Goal: Task Accomplishment & Management: Complete application form

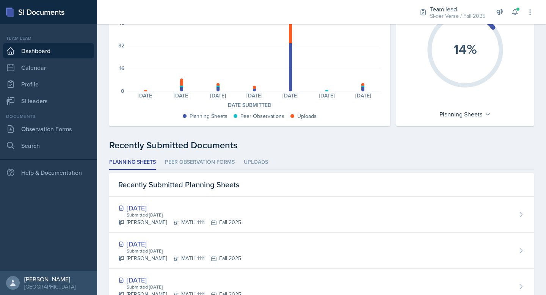
scroll to position [102, 0]
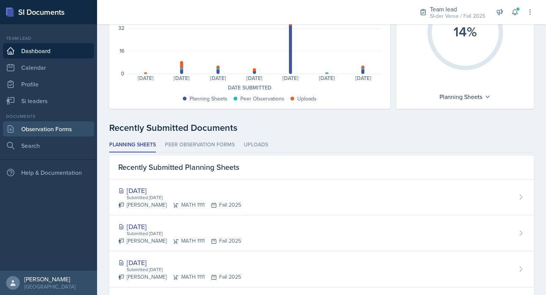
click at [29, 133] on link "Observation Forms" at bounding box center [48, 128] width 91 height 15
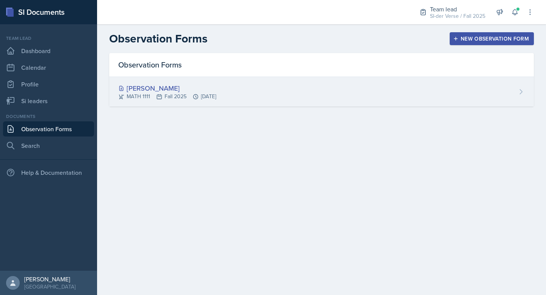
click at [182, 83] on div "[PERSON_NAME]" at bounding box center [167, 88] width 98 height 10
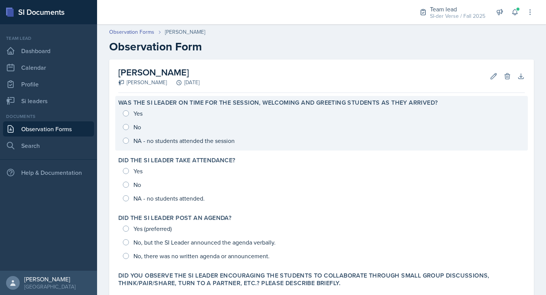
click at [127, 116] on div "Yes No NA - no students attended the session" at bounding box center [321, 127] width 407 height 41
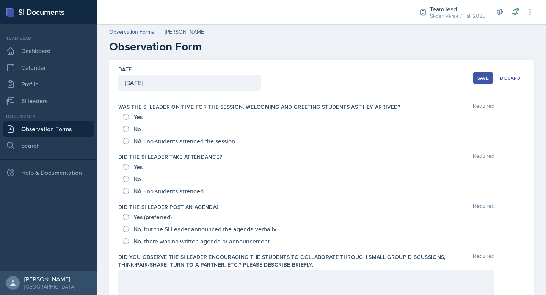
click at [130, 116] on div "Yes" at bounding box center [133, 117] width 21 height 12
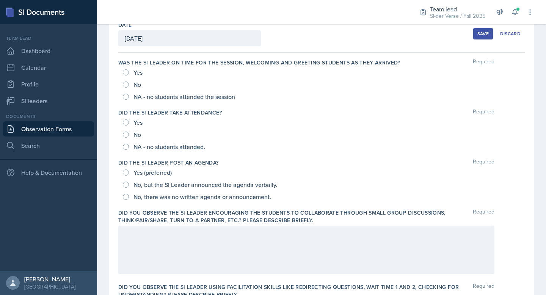
scroll to position [44, 0]
click at [126, 74] on input "Yes" at bounding box center [126, 73] width 6 height 6
radio input "true"
click at [126, 125] on input "Yes" at bounding box center [126, 123] width 6 height 6
radio input "true"
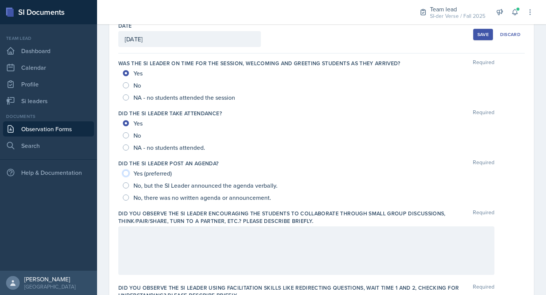
click at [126, 175] on input "Yes (preferred)" at bounding box center [126, 173] width 6 height 6
radio input "true"
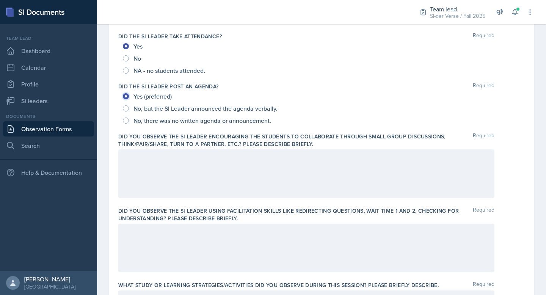
scroll to position [121, 0]
click at [201, 161] on div at bounding box center [306, 173] width 376 height 49
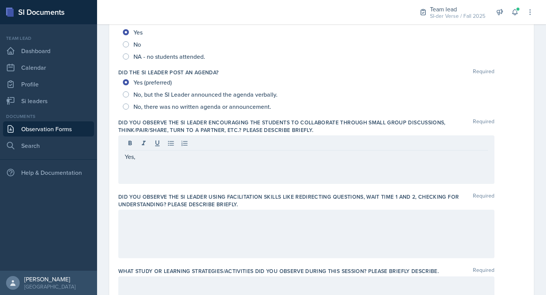
click at [164, 231] on div at bounding box center [306, 234] width 376 height 49
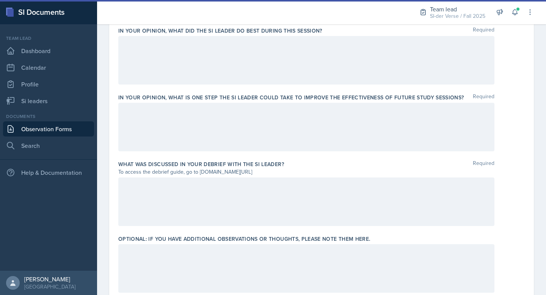
scroll to position [504, 0]
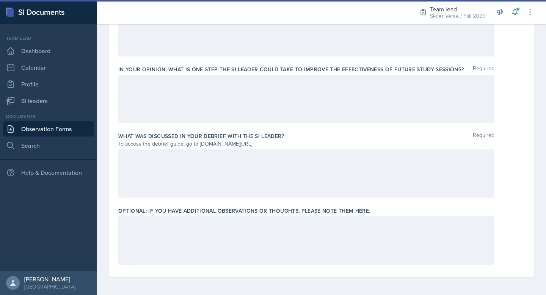
click at [164, 231] on div at bounding box center [306, 240] width 376 height 49
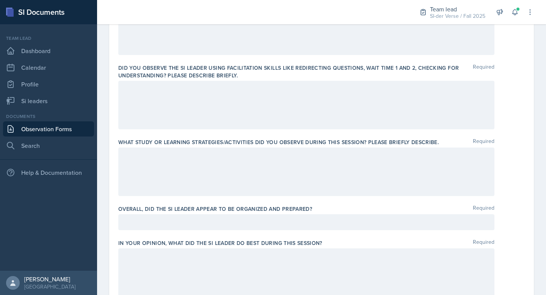
scroll to position [0, 0]
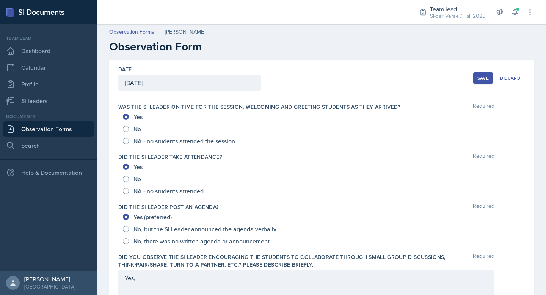
click at [478, 75] on div "Save" at bounding box center [483, 78] width 11 height 6
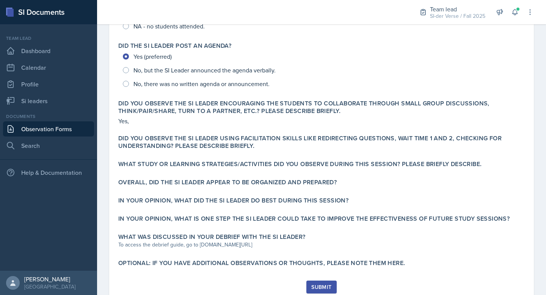
scroll to position [173, 0]
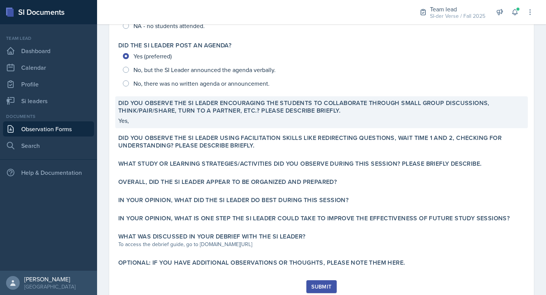
click at [187, 119] on p "Yes," at bounding box center [321, 120] width 407 height 9
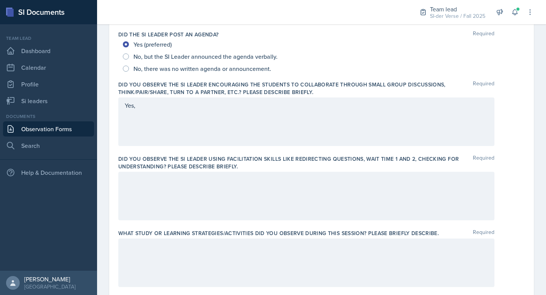
click at [156, 119] on div "Yes," at bounding box center [306, 121] width 376 height 49
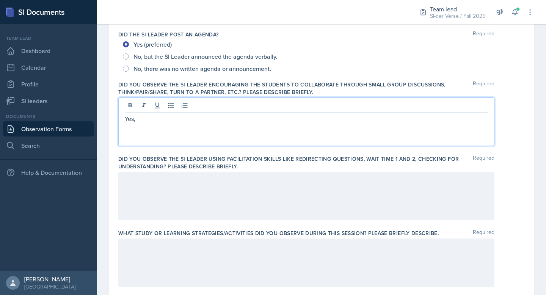
scroll to position [186, 0]
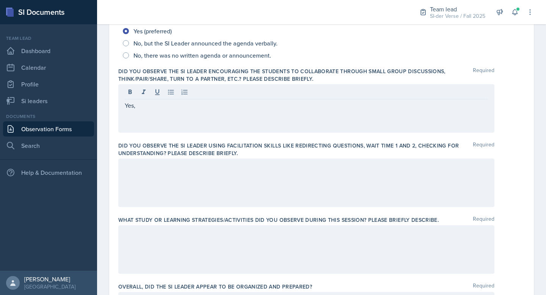
click at [166, 100] on div "Yes," at bounding box center [306, 108] width 376 height 49
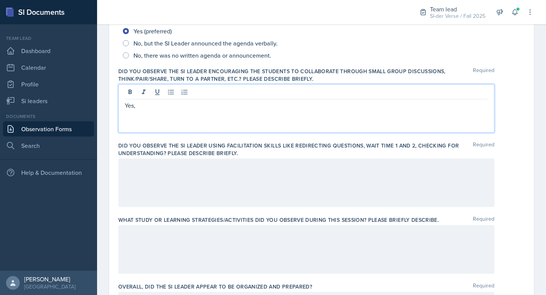
click at [160, 108] on p "Yes," at bounding box center [306, 105] width 363 height 9
click at [160, 178] on div at bounding box center [306, 183] width 376 height 49
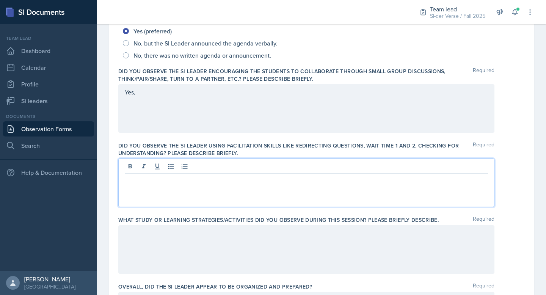
scroll to position [199, 0]
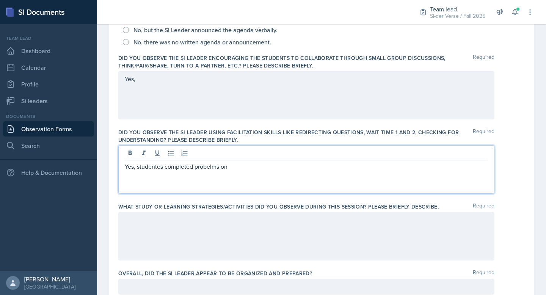
click at [149, 166] on p "Yes, studentes completed probelms on" at bounding box center [306, 166] width 363 height 9
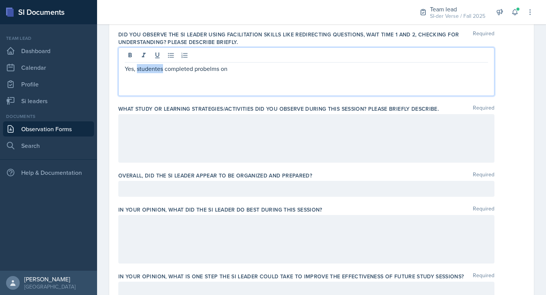
scroll to position [305, 0]
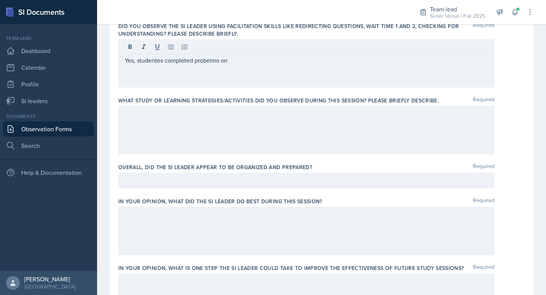
click at [169, 188] on div at bounding box center [306, 181] width 376 height 16
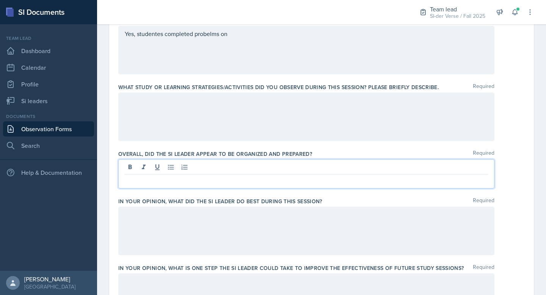
scroll to position [323, 0]
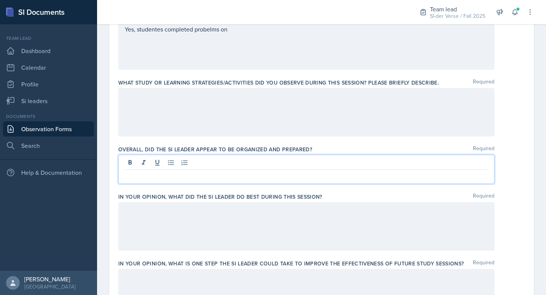
click at [178, 128] on div at bounding box center [306, 112] width 376 height 49
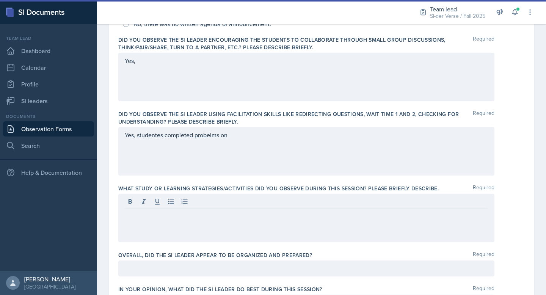
click at [167, 141] on div "Yes, studentes completed probelms on" at bounding box center [306, 151] width 376 height 49
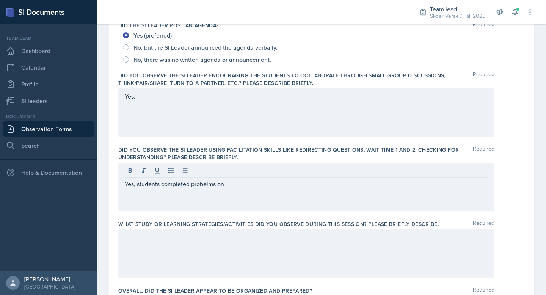
click at [185, 120] on div "Yes," at bounding box center [306, 112] width 376 height 49
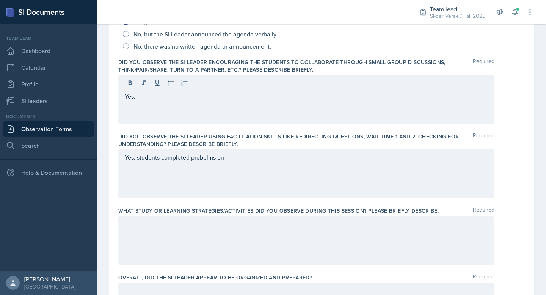
click at [225, 175] on div "Yes, students completed probelms on" at bounding box center [306, 173] width 376 height 49
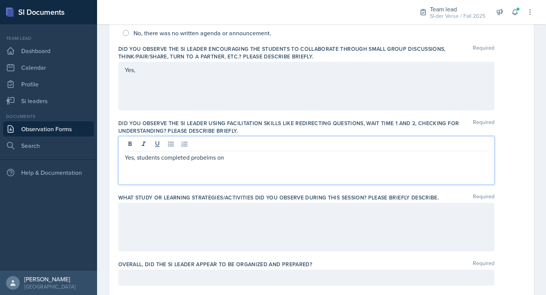
drag, startPoint x: 136, startPoint y: 158, endPoint x: 238, endPoint y: 157, distance: 101.7
click at [238, 157] on p "Yes, students completed probelms on" at bounding box center [306, 157] width 363 height 9
drag, startPoint x: 236, startPoint y: 157, endPoint x: 116, endPoint y: 154, distance: 120.7
click at [116, 154] on div "Date [DATE] [DATE] 31 1 2 3 4 5 6 7 8 9 10 11 12 13 14 15 16 17 18 19 20 21 22 …" at bounding box center [321, 211] width 425 height 721
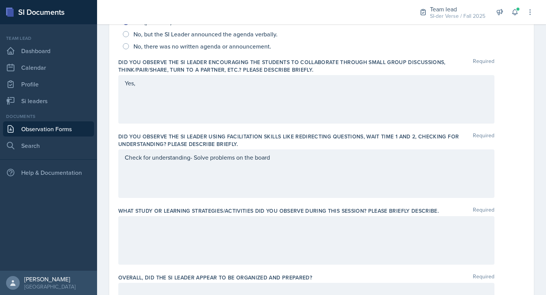
click at [160, 96] on div "Yes," at bounding box center [306, 99] width 376 height 49
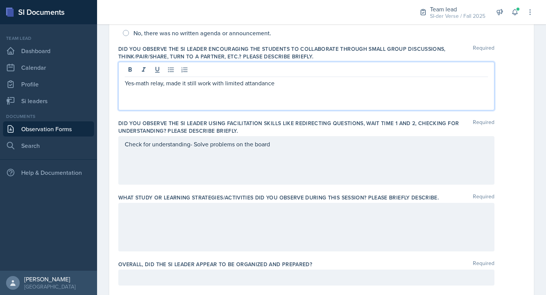
click at [253, 84] on p "Yes-math relay, made it still work with limited attandance" at bounding box center [306, 83] width 363 height 9
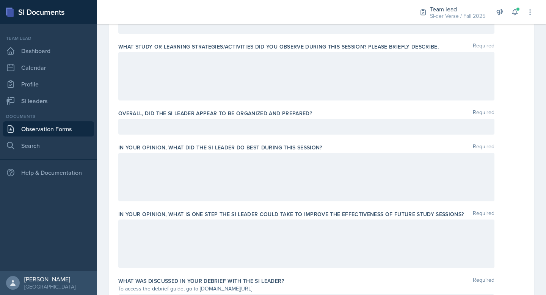
scroll to position [373, 0]
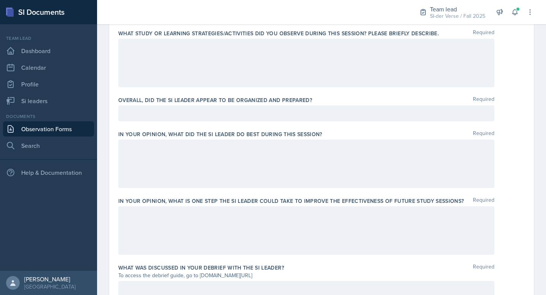
click at [220, 118] on p at bounding box center [306, 113] width 363 height 9
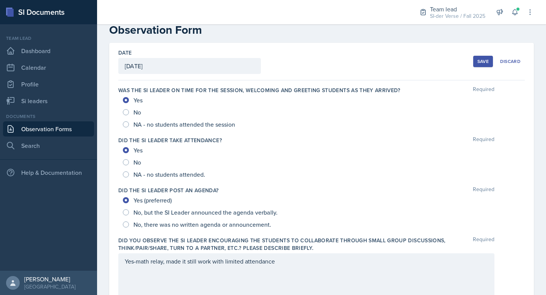
scroll to position [0, 0]
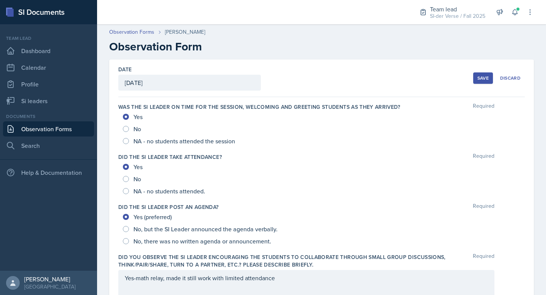
click at [480, 78] on div "Save" at bounding box center [483, 78] width 11 height 6
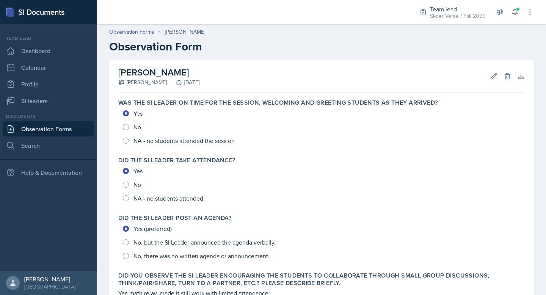
click at [325, 50] on h2 "Observation Form" at bounding box center [321, 47] width 425 height 14
